Goal: Information Seeking & Learning: Compare options

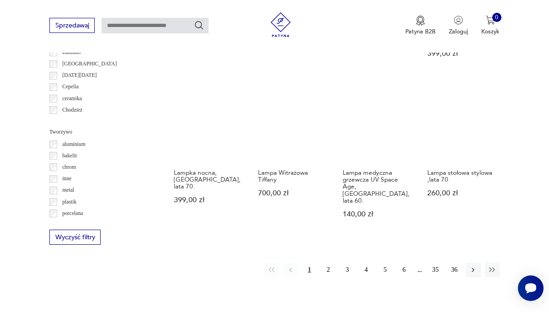
scroll to position [700, 0]
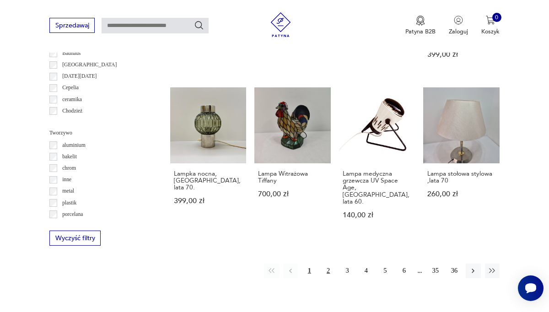
click at [327, 264] on button "2" at bounding box center [328, 271] width 15 height 15
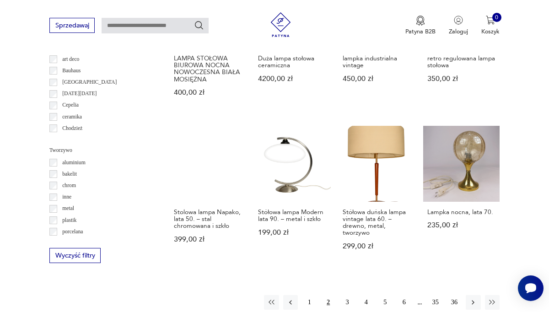
scroll to position [700, 0]
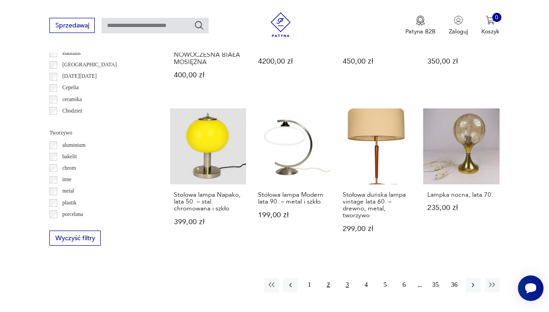
click at [346, 285] on button "3" at bounding box center [347, 285] width 15 height 15
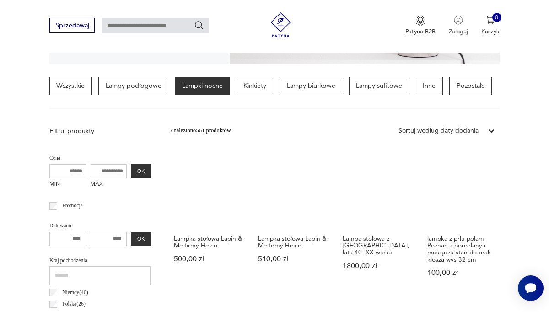
scroll to position [188, 0]
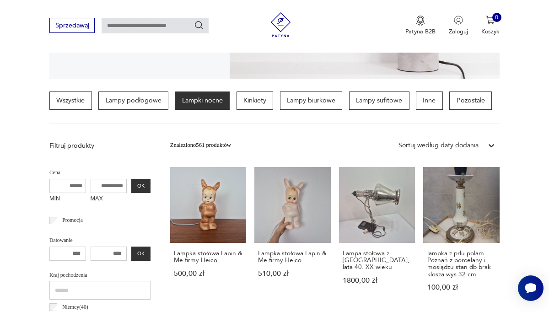
click at [515, 117] on section "Wszystkie Lampy podłogowe Lampki nocne Kinkiety Lampy biurkowe Lampy sufitowe I…" at bounding box center [274, 108] width 549 height 32
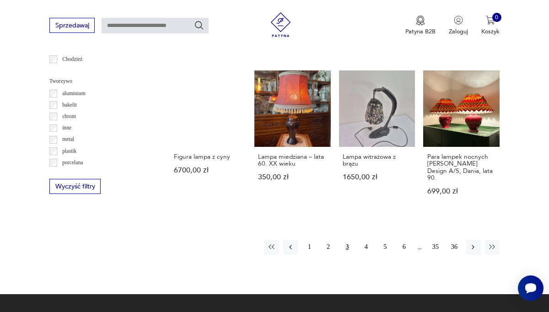
scroll to position [773, 0]
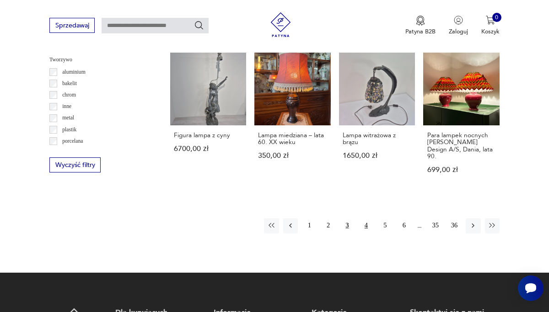
click at [366, 218] on button "4" at bounding box center [366, 225] width 15 height 15
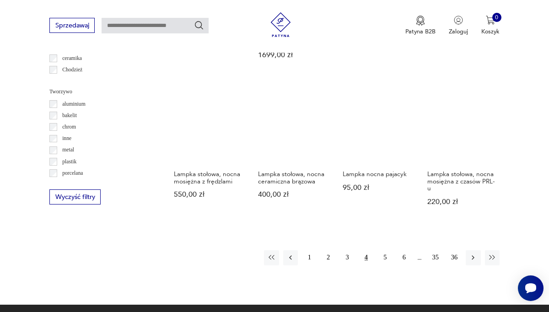
scroll to position [755, 0]
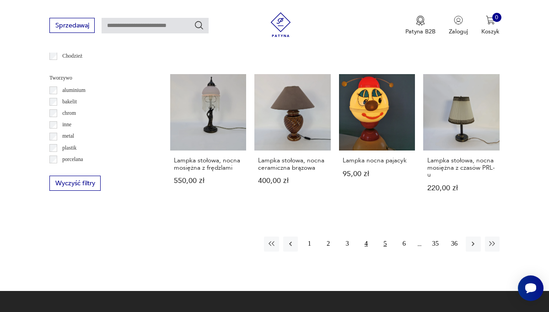
click at [382, 237] on button "5" at bounding box center [385, 244] width 15 height 15
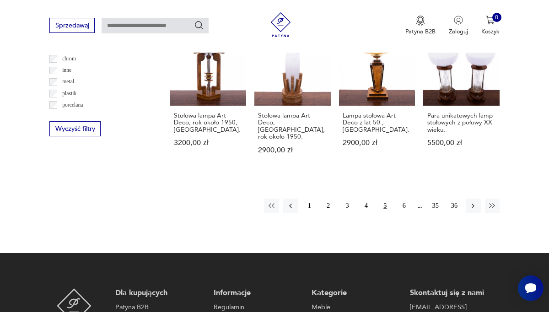
scroll to position [810, 0]
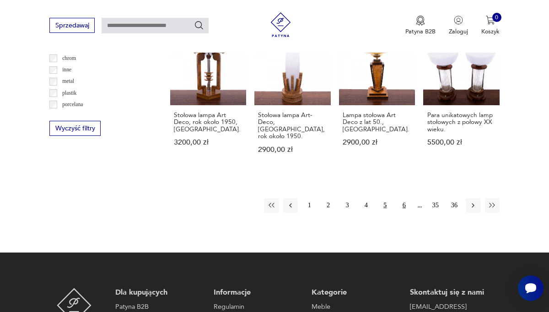
click at [400, 198] on button "6" at bounding box center [404, 205] width 15 height 15
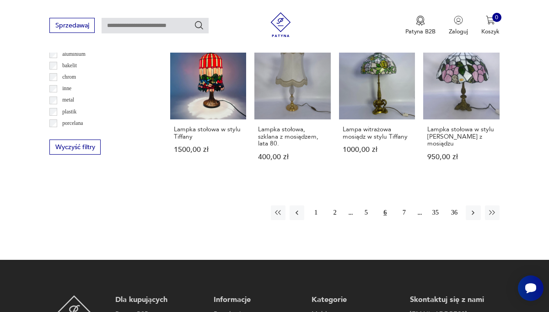
scroll to position [792, 0]
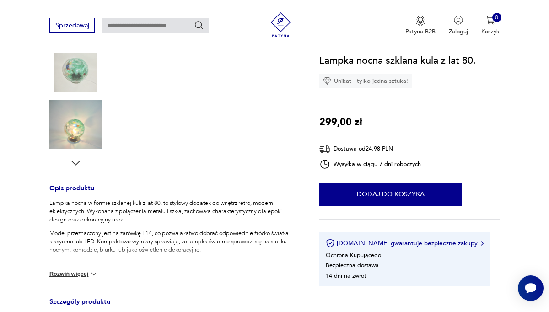
scroll to position [238, 0]
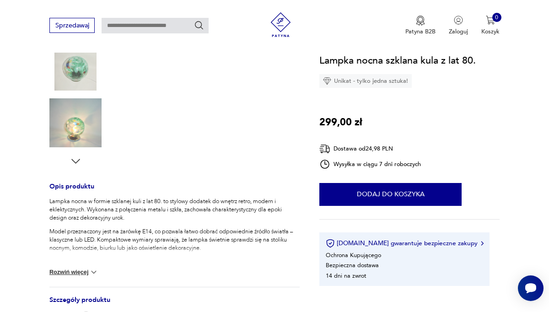
click at [71, 272] on button "Rozwiń więcej" at bounding box center [73, 272] width 49 height 9
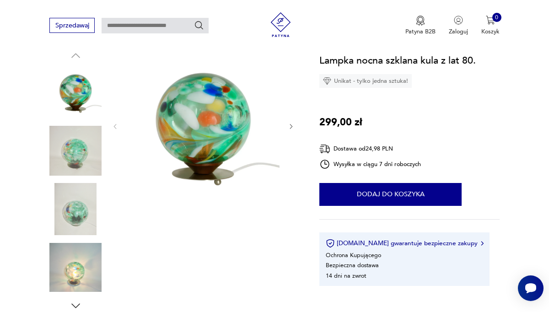
scroll to position [92, 0]
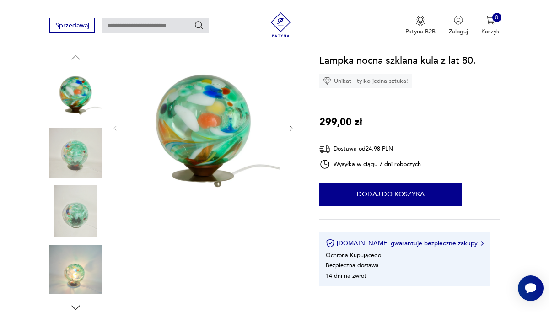
click at [86, 154] on img at bounding box center [75, 152] width 52 height 52
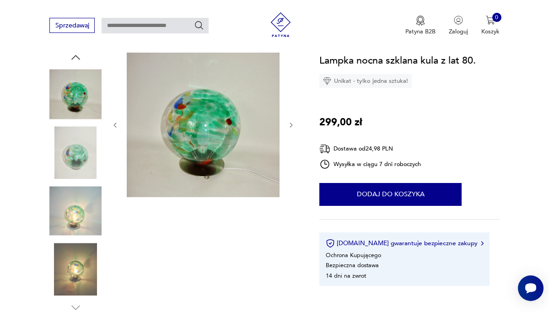
click at [86, 154] on img at bounding box center [75, 152] width 52 height 52
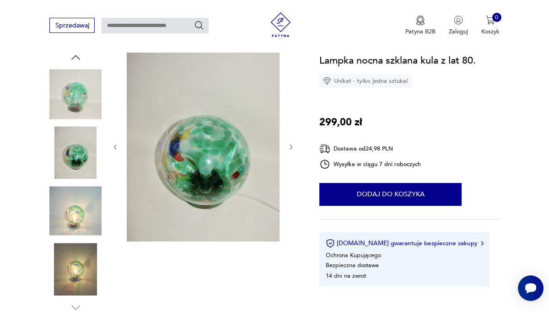
click at [75, 220] on img at bounding box center [75, 211] width 52 height 52
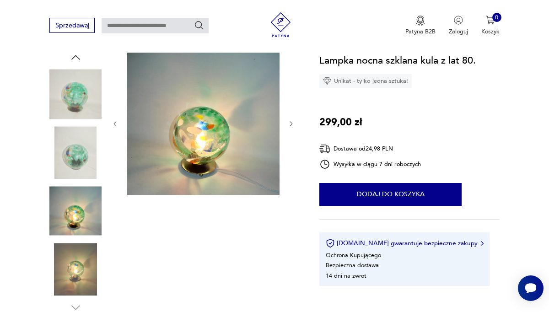
click at [75, 264] on img at bounding box center [75, 269] width 52 height 52
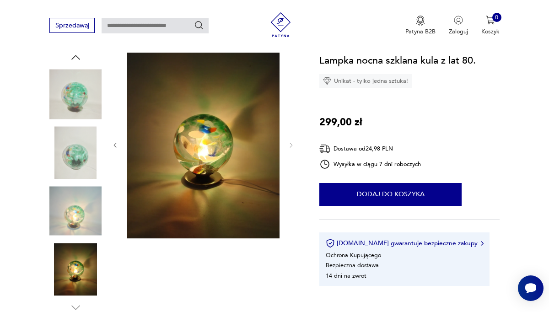
click at [71, 277] on img at bounding box center [75, 269] width 52 height 52
click at [78, 288] on img at bounding box center [75, 269] width 52 height 52
click at [82, 213] on img at bounding box center [75, 211] width 52 height 52
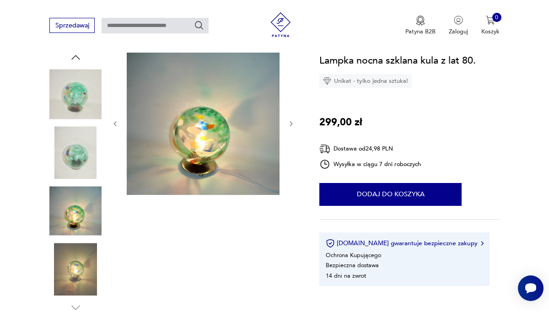
click at [78, 143] on img at bounding box center [75, 152] width 52 height 52
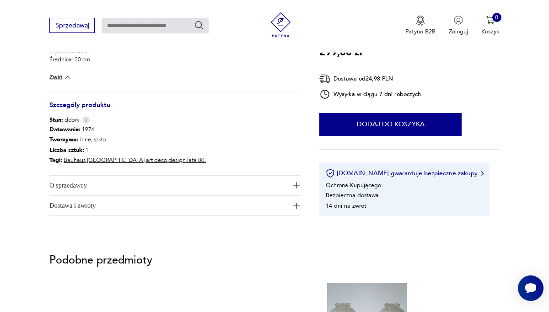
scroll to position [494, 0]
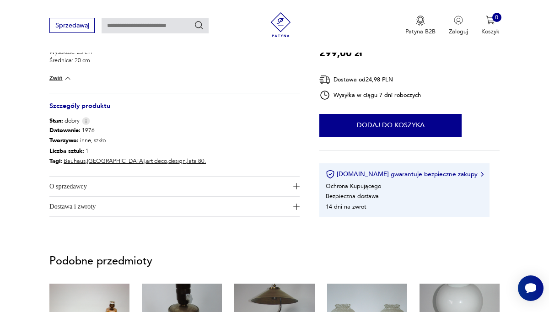
click at [292, 188] on button "O sprzedawcy" at bounding box center [174, 187] width 250 height 20
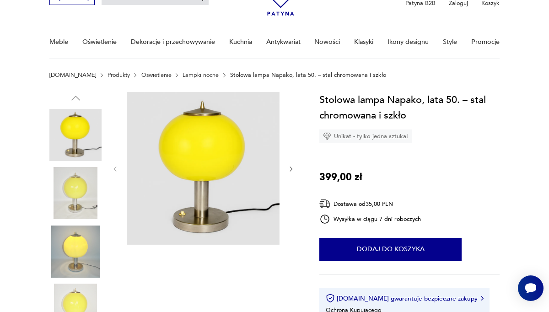
scroll to position [73, 0]
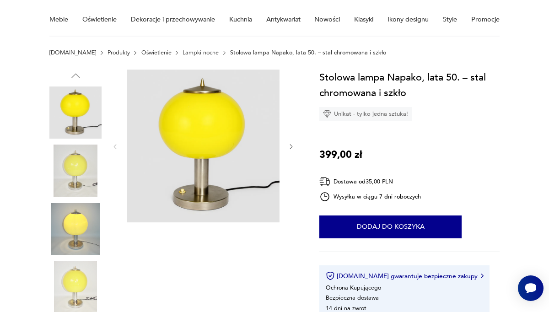
click at [74, 170] on img at bounding box center [75, 171] width 52 height 52
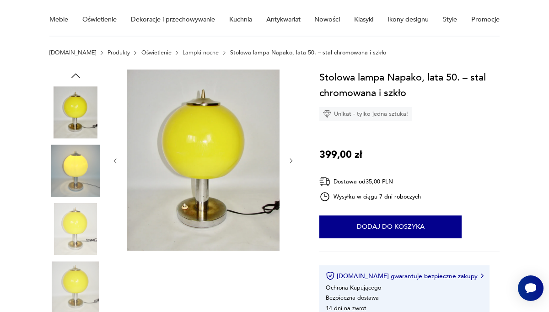
click at [76, 183] on img at bounding box center [75, 171] width 52 height 52
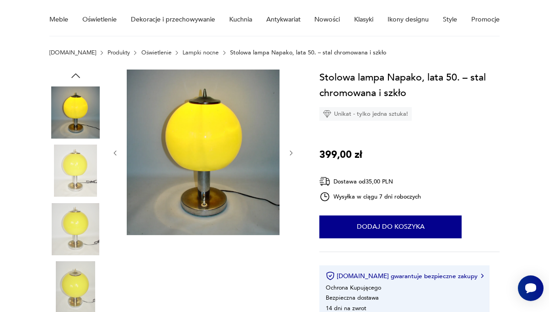
click at [76, 187] on img at bounding box center [75, 171] width 52 height 52
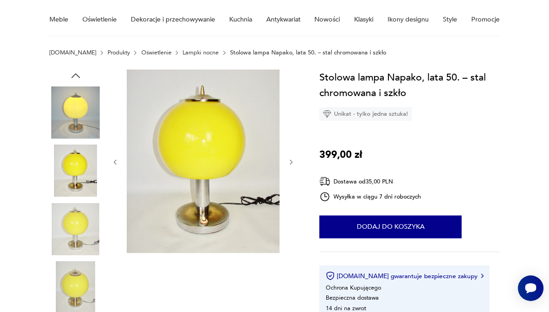
click at [80, 218] on img at bounding box center [75, 229] width 52 height 52
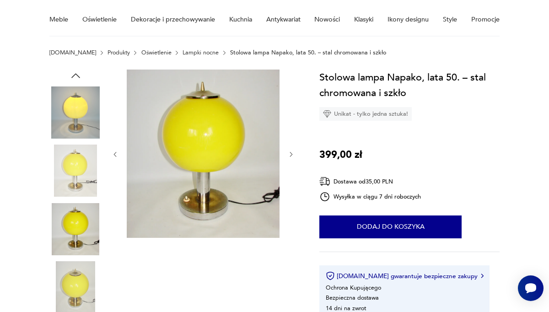
click at [80, 270] on img at bounding box center [75, 287] width 52 height 52
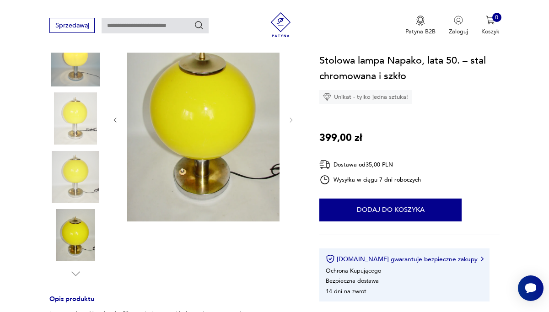
scroll to position [128, 0]
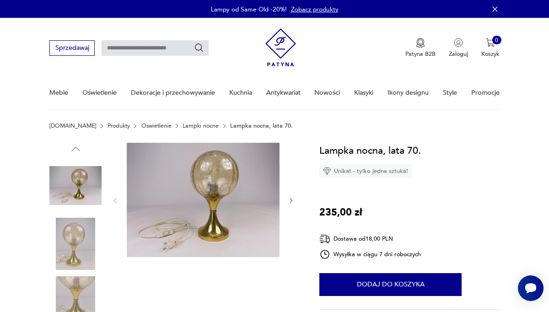
click at [73, 252] on img at bounding box center [75, 244] width 52 height 52
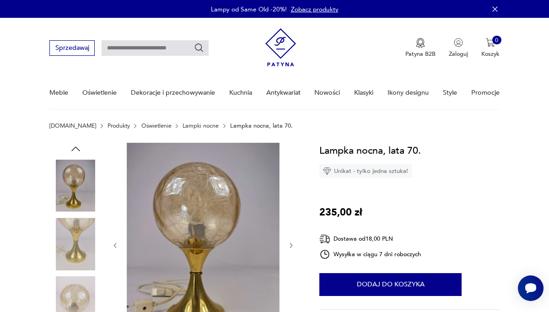
click at [70, 266] on img at bounding box center [75, 244] width 52 height 52
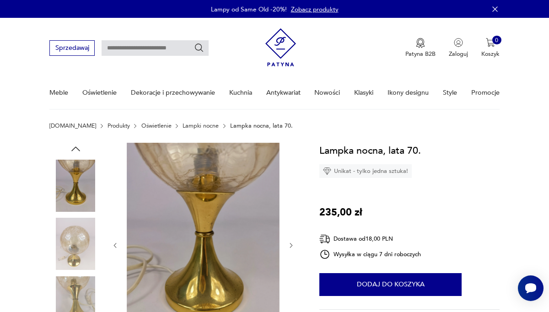
click at [76, 258] on img at bounding box center [75, 244] width 52 height 52
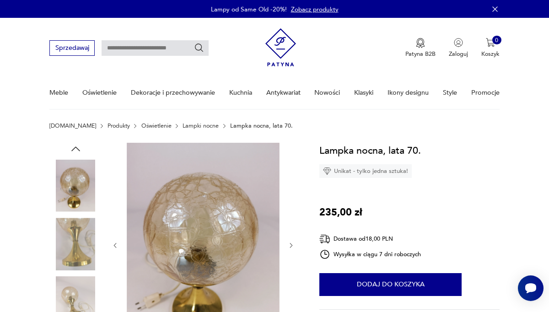
click at [77, 270] on div at bounding box center [75, 245] width 52 height 54
click at [77, 293] on img at bounding box center [75, 302] width 52 height 52
